Goal: Transaction & Acquisition: Obtain resource

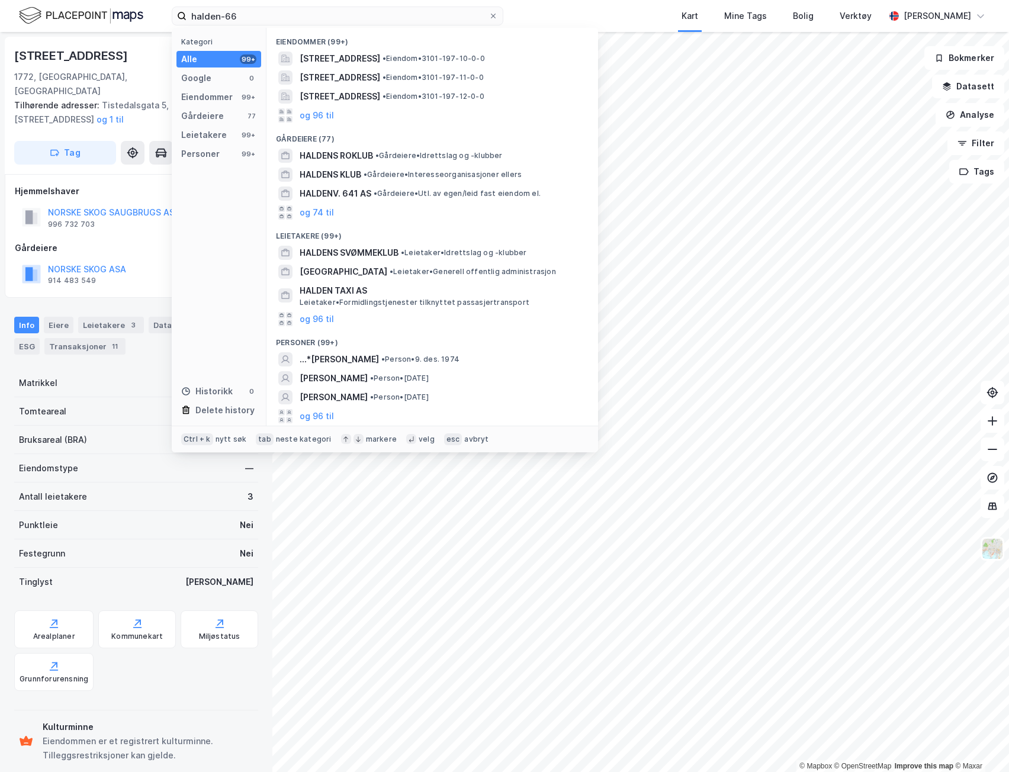
click at [382, 22] on input "halden-66" at bounding box center [337, 16] width 302 height 18
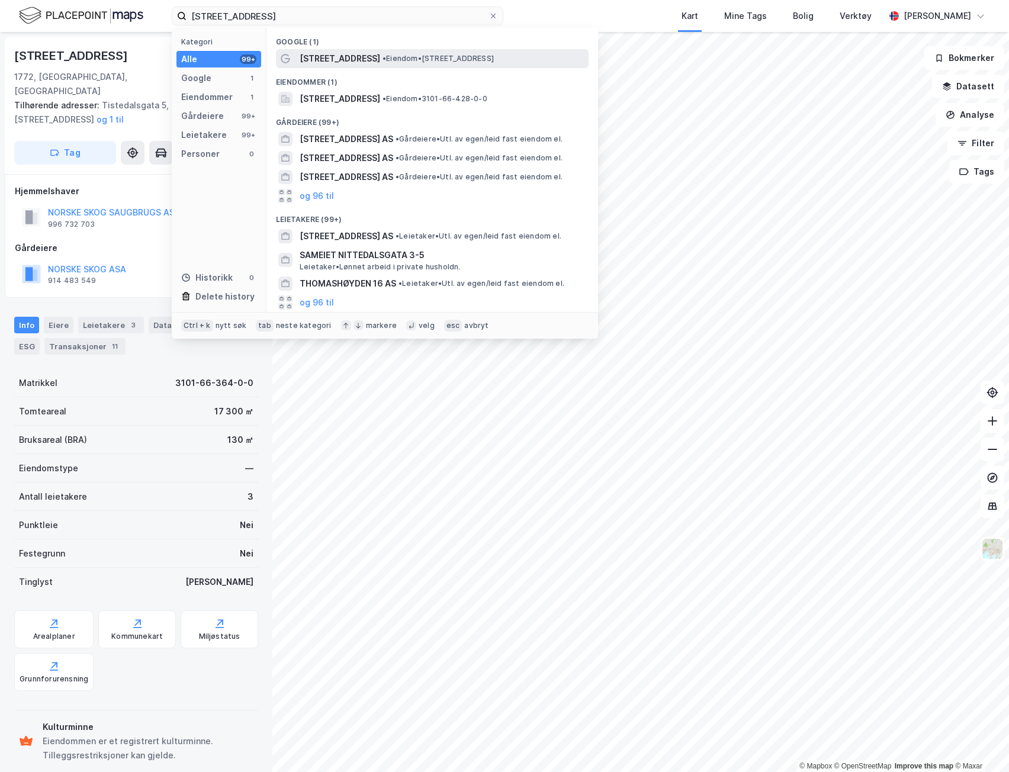
click at [347, 57] on span "[STREET_ADDRESS]" at bounding box center [339, 58] width 80 height 14
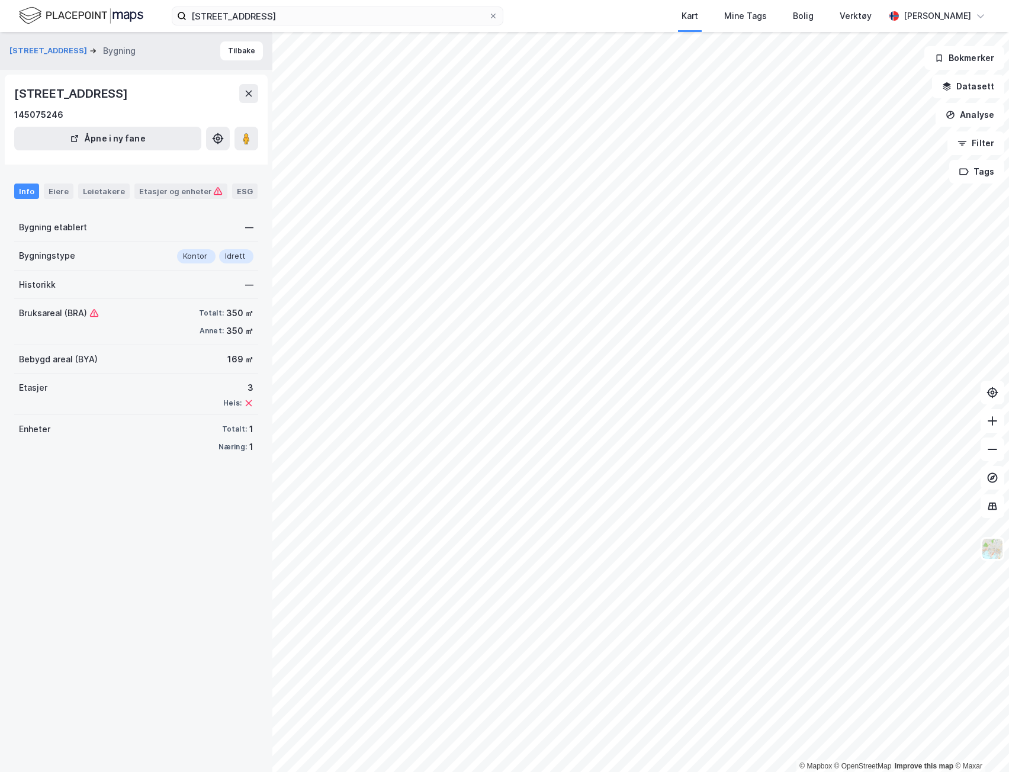
click at [48, 201] on div "Info Eiere Leietakere Etasjer og enheter ESG" at bounding box center [136, 186] width 272 height 34
click at [54, 194] on div "Eiere" at bounding box center [59, 190] width 30 height 15
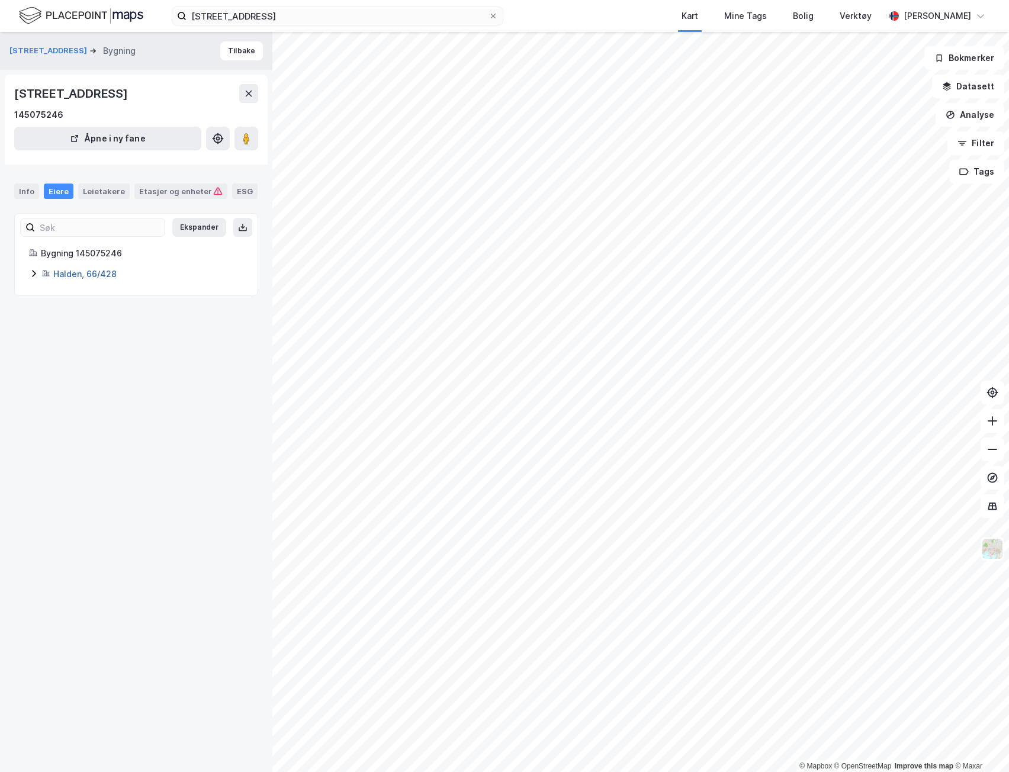
click at [60, 276] on link "Halden, 66/428" at bounding box center [84, 274] width 63 height 10
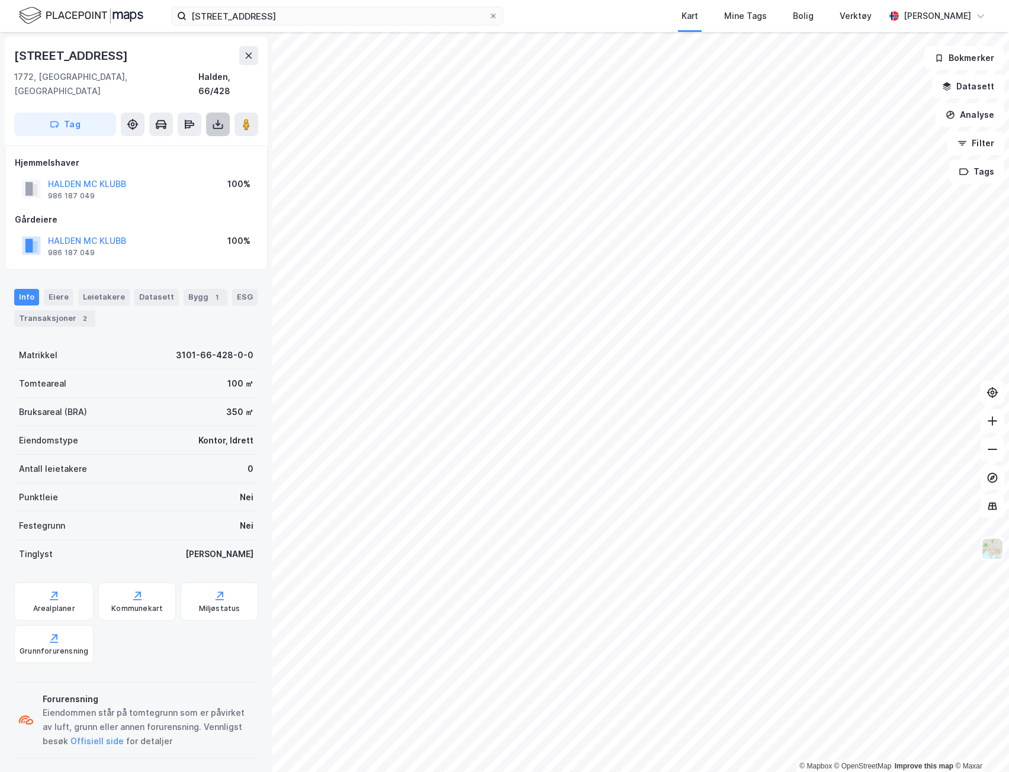
click at [220, 117] on button at bounding box center [218, 124] width 24 height 24
click at [204, 139] on div "Last ned grunnbok" at bounding box center [167, 147] width 126 height 19
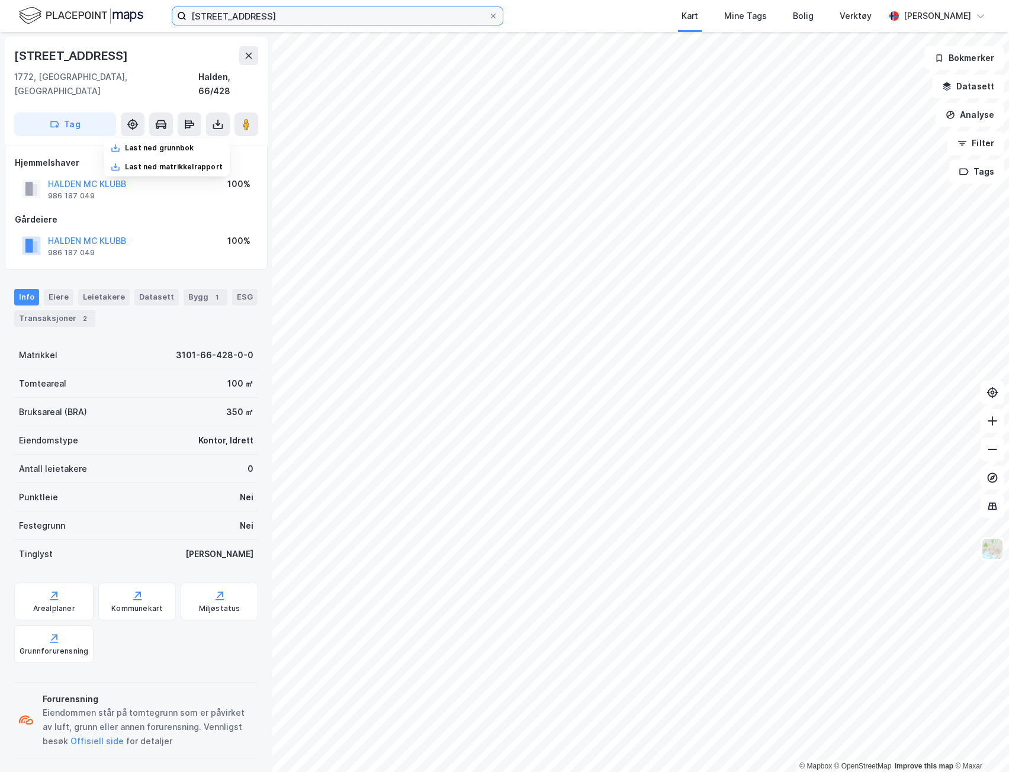
click at [292, 16] on input "[STREET_ADDRESS]" at bounding box center [337, 16] width 302 height 18
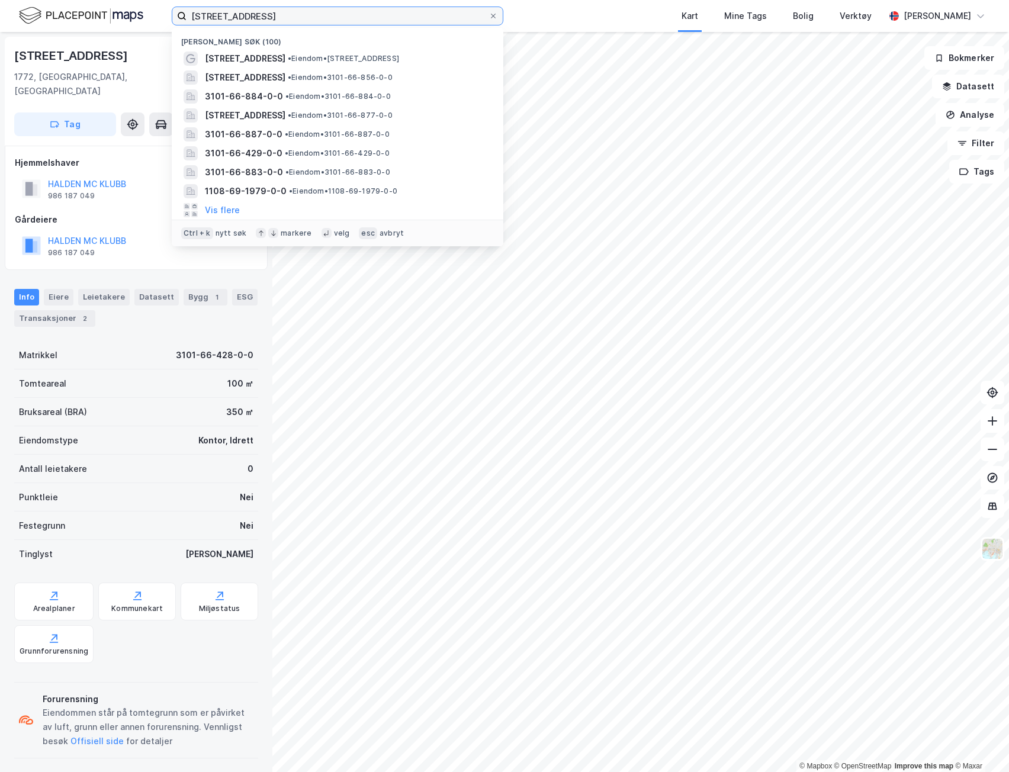
drag, startPoint x: 275, startPoint y: 15, endPoint x: 136, endPoint y: 36, distance: 140.5
click at [136, 36] on div "[STREET_ADDRESS] Nylige søk (100) [STREET_ADDRESS] • Eiendom • [STREET_ADDRESS]…" at bounding box center [504, 386] width 1009 height 772
type input "h"
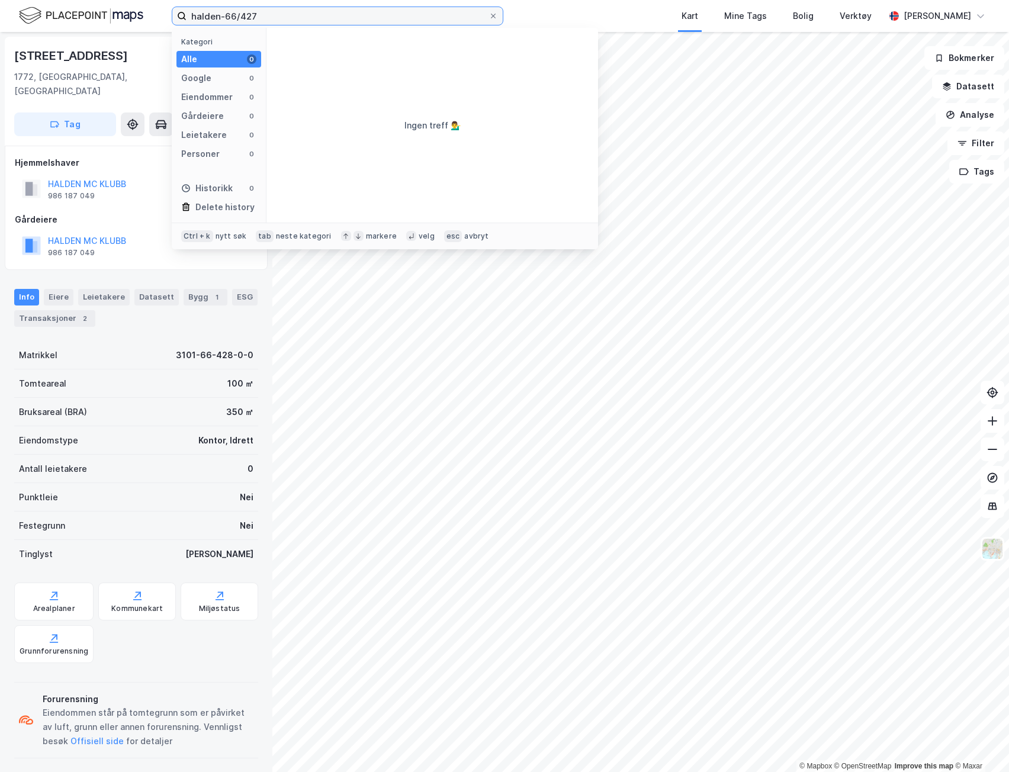
type input "halden-66/427"
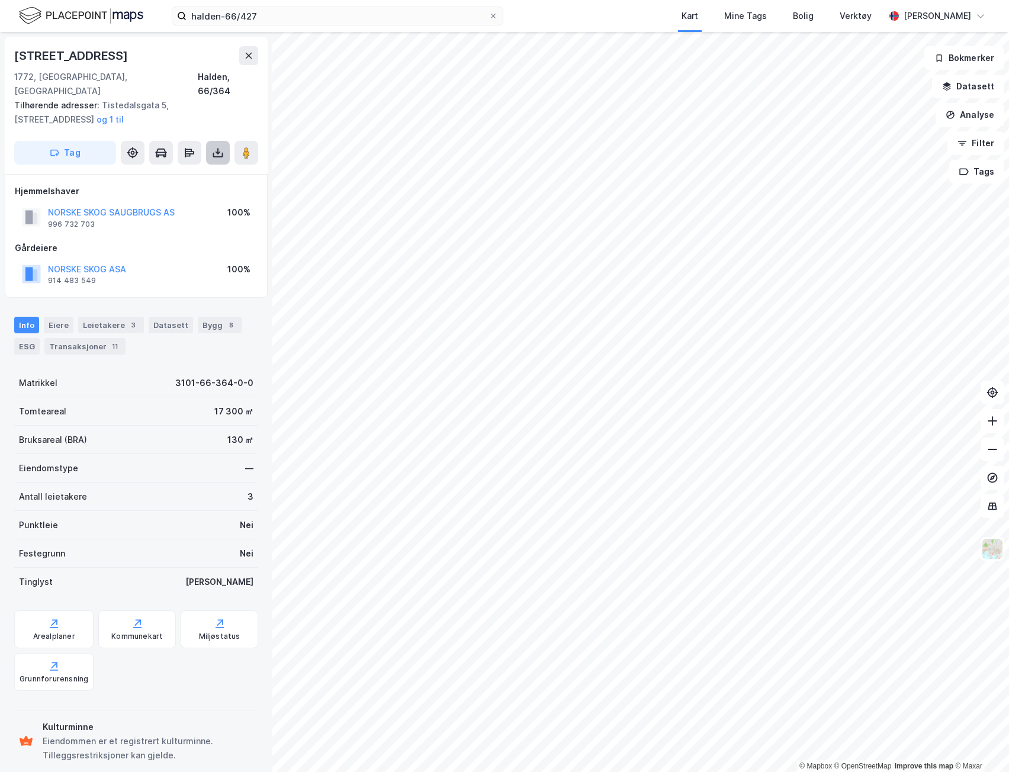
click at [214, 147] on icon at bounding box center [218, 153] width 12 height 12
click at [209, 167] on div "Last ned grunnbok" at bounding box center [167, 176] width 126 height 19
click at [183, 191] on div "Last ned matrikkelrapport" at bounding box center [174, 195] width 98 height 9
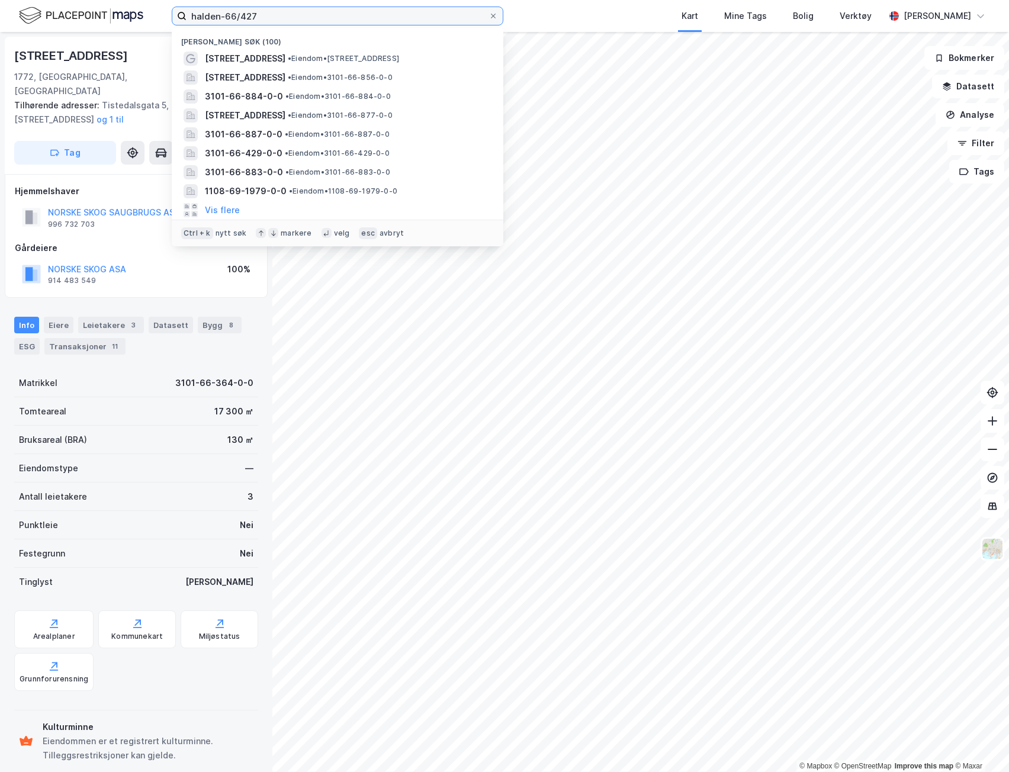
click at [266, 18] on input "halden-66/427" at bounding box center [337, 16] width 302 height 18
